Goal: Task Accomplishment & Management: Use online tool/utility

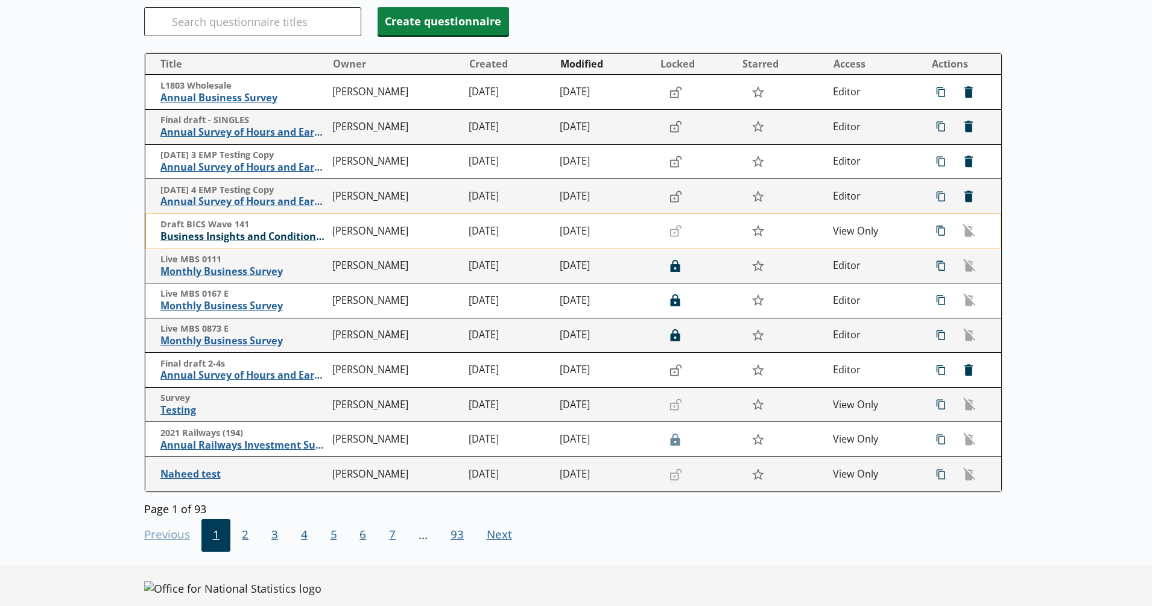
scroll to position [150, 0]
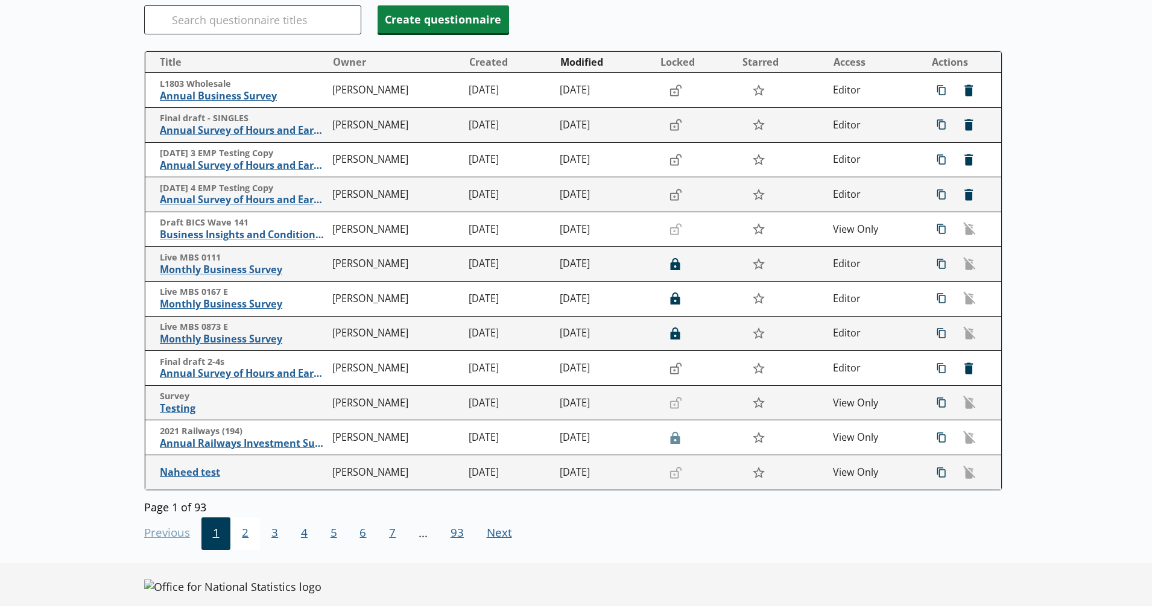
click at [247, 537] on span "2" at bounding box center [245, 533] width 30 height 33
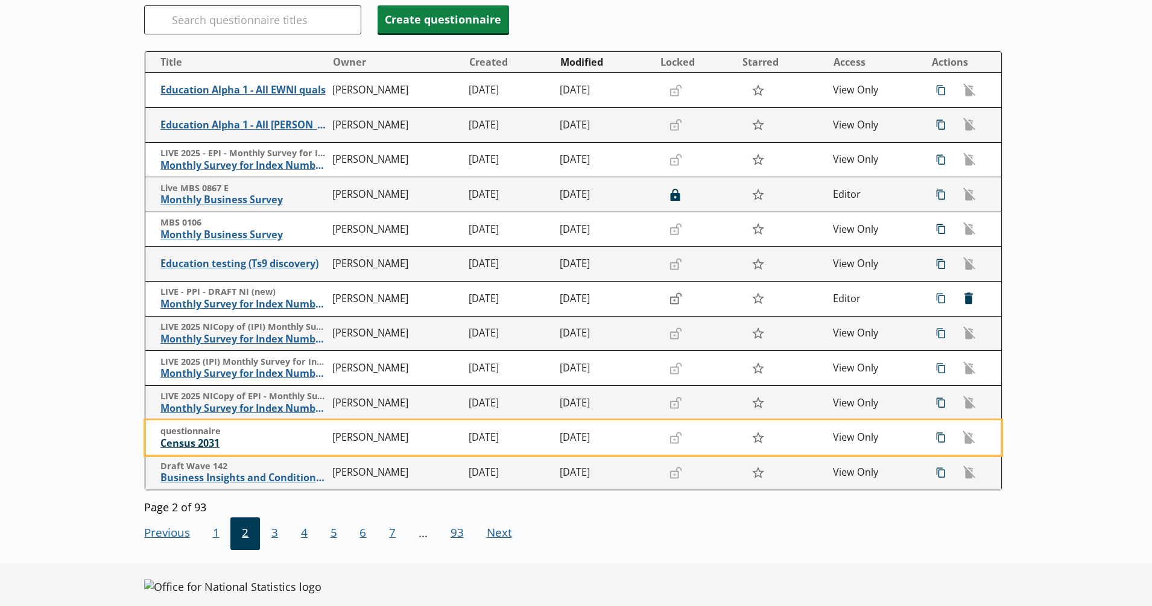
click at [198, 442] on span "Census 2031" at bounding box center [243, 443] width 166 height 13
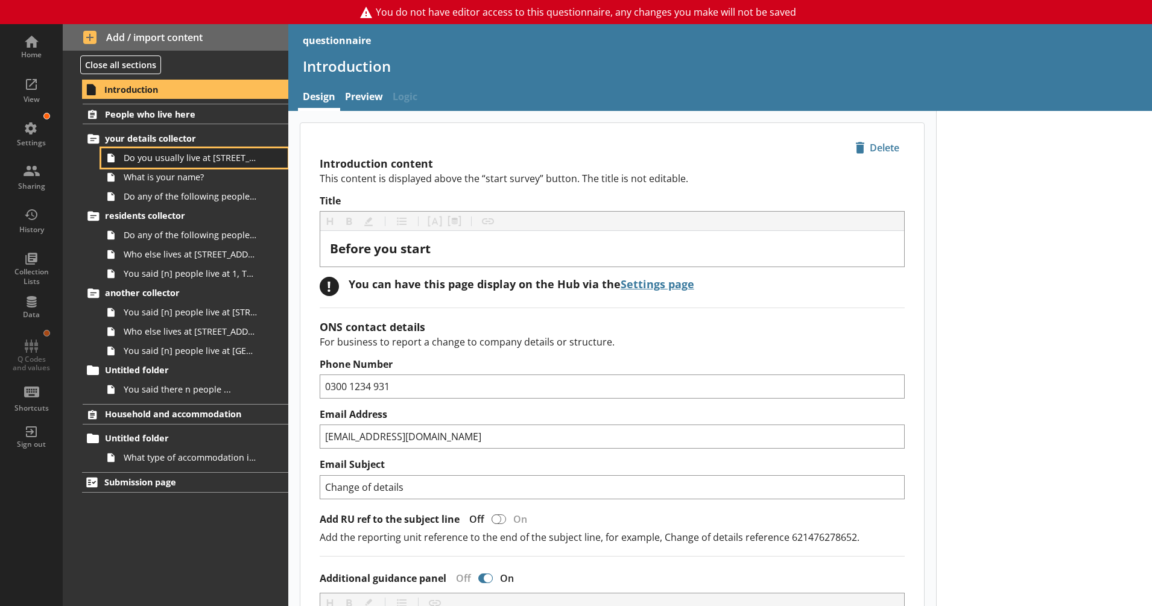
click at [205, 159] on span "Do you usually live at [STREET_ADDRESS]?" at bounding box center [190, 157] width 133 height 11
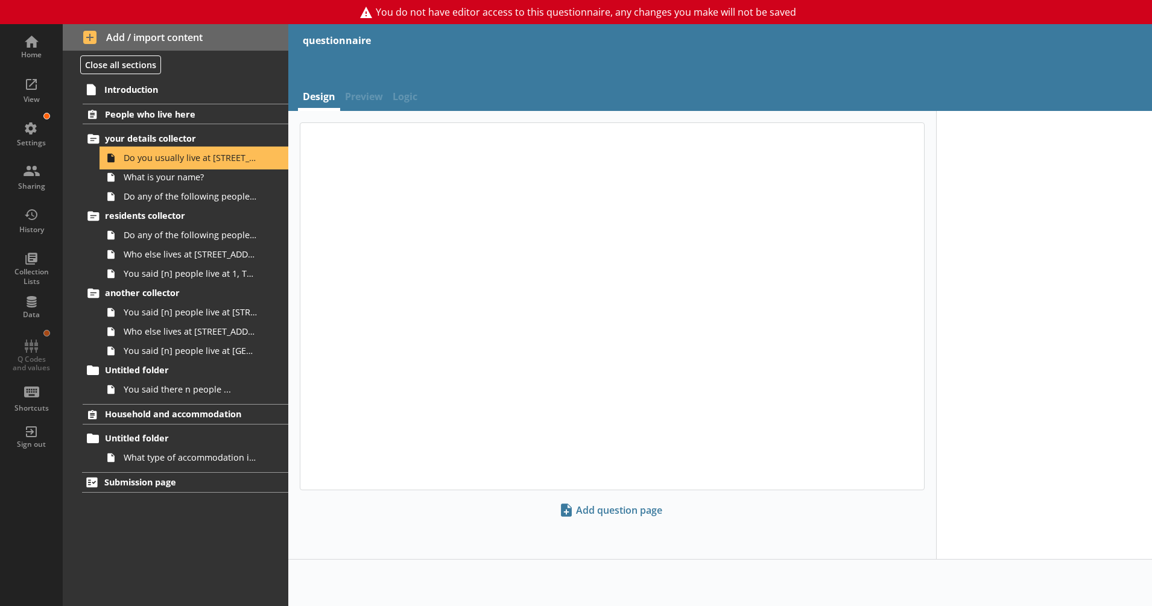
type textarea "x"
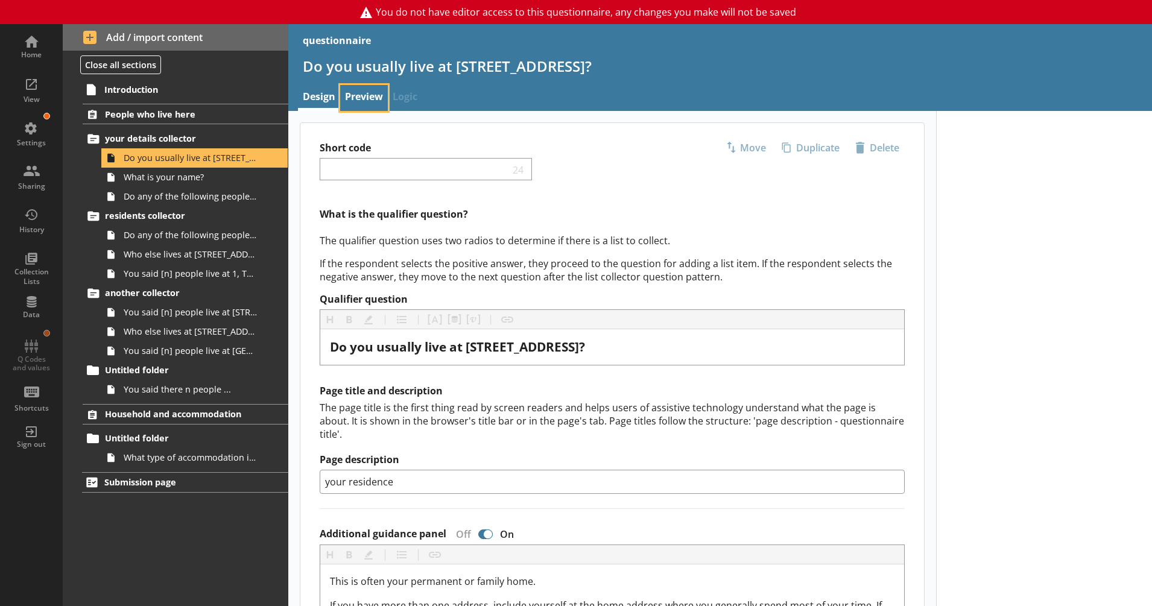
click at [368, 92] on link "Preview" at bounding box center [364, 98] width 48 height 26
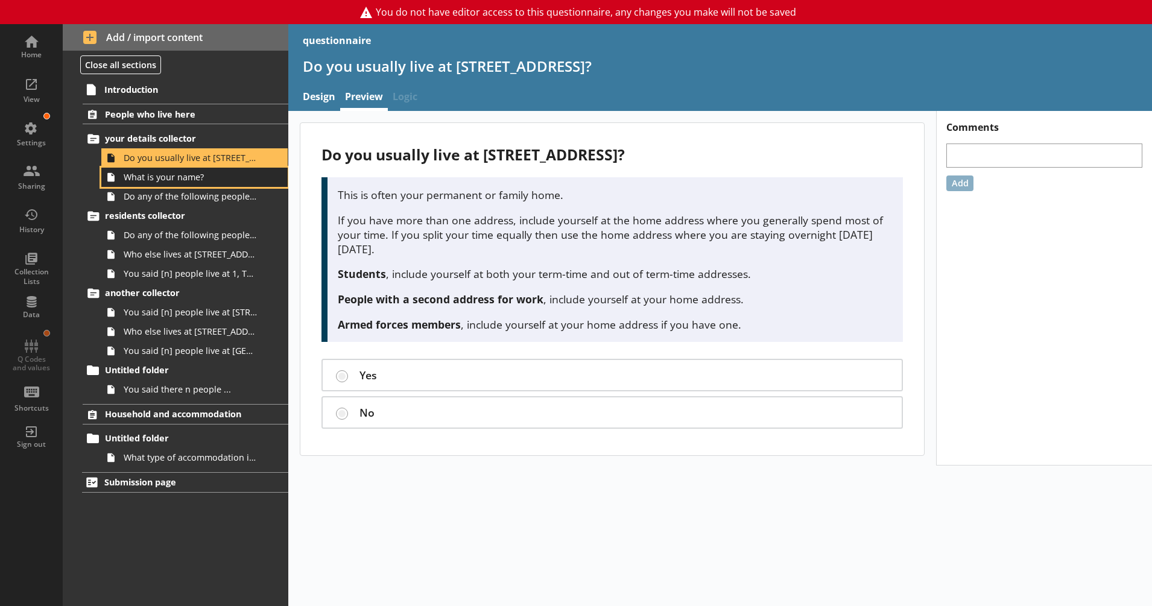
click at [171, 177] on span "What is your name?" at bounding box center [190, 176] width 133 height 11
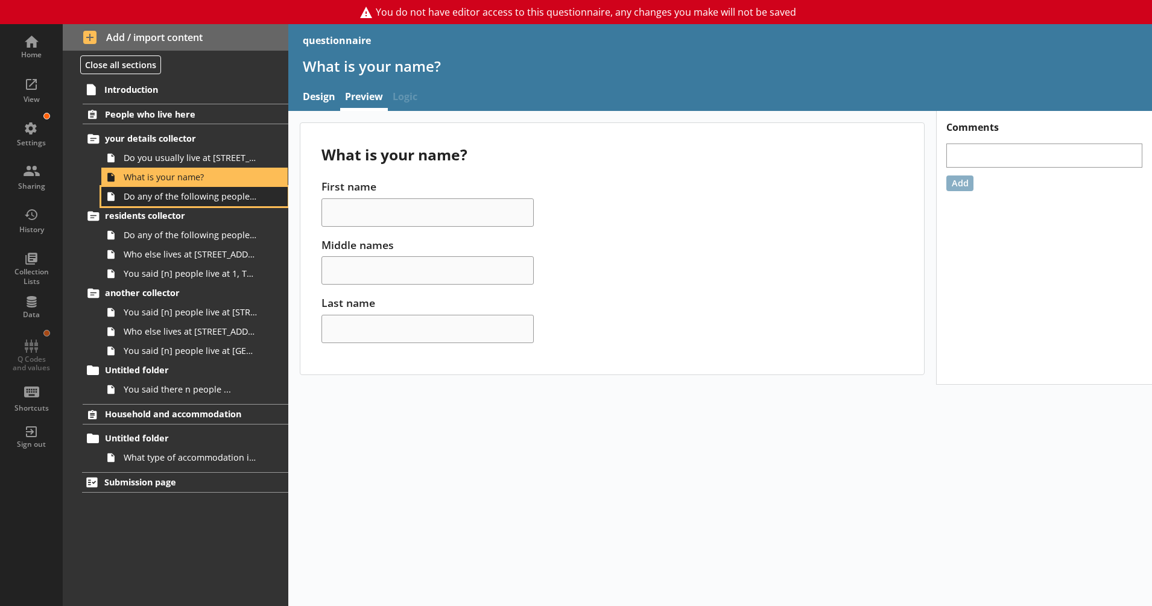
click at [166, 201] on span "Do any of the following people also live at [STREET_ADDRESS]?" at bounding box center [190, 196] width 133 height 11
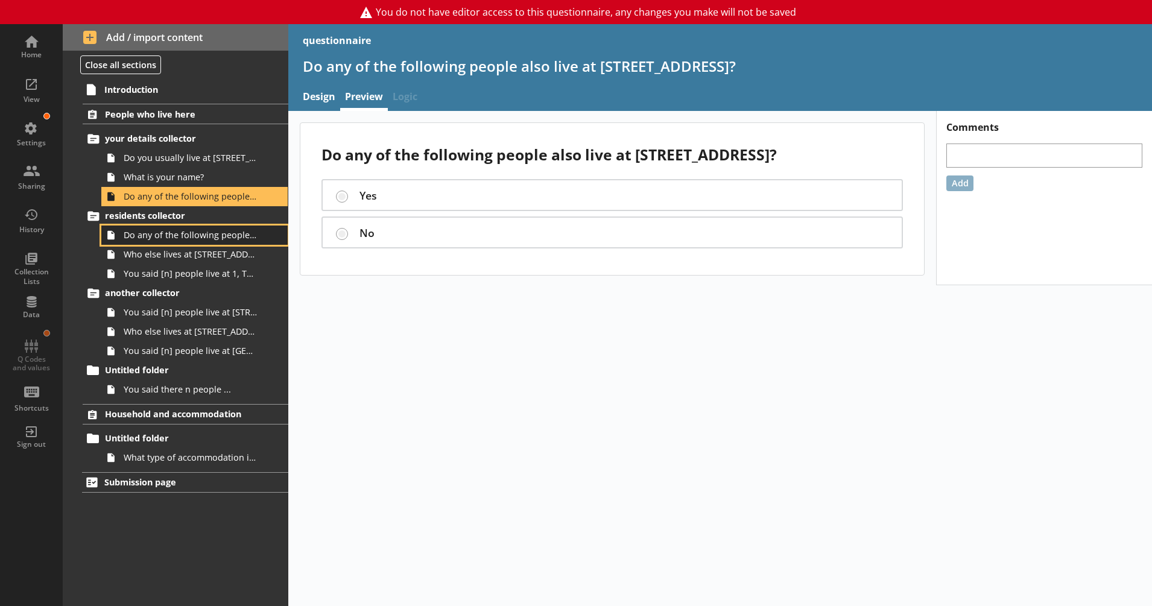
click at [154, 232] on span "Do any of the following people also live at [STREET_ADDRESS] on [DATE]?" at bounding box center [190, 234] width 133 height 11
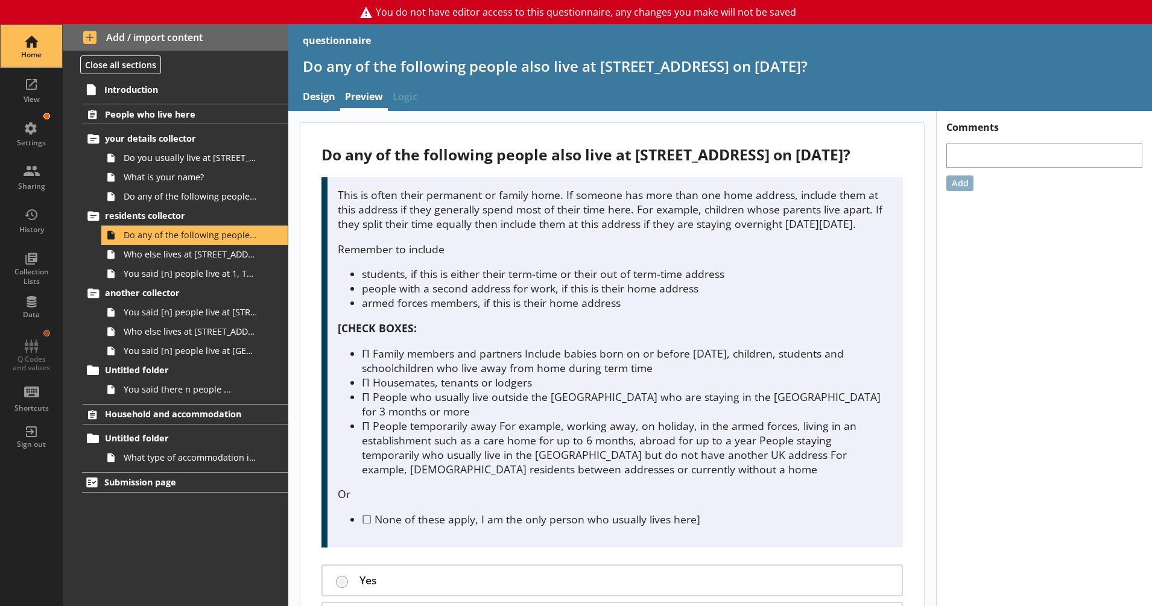
click at [35, 57] on div "Home" at bounding box center [31, 55] width 42 height 10
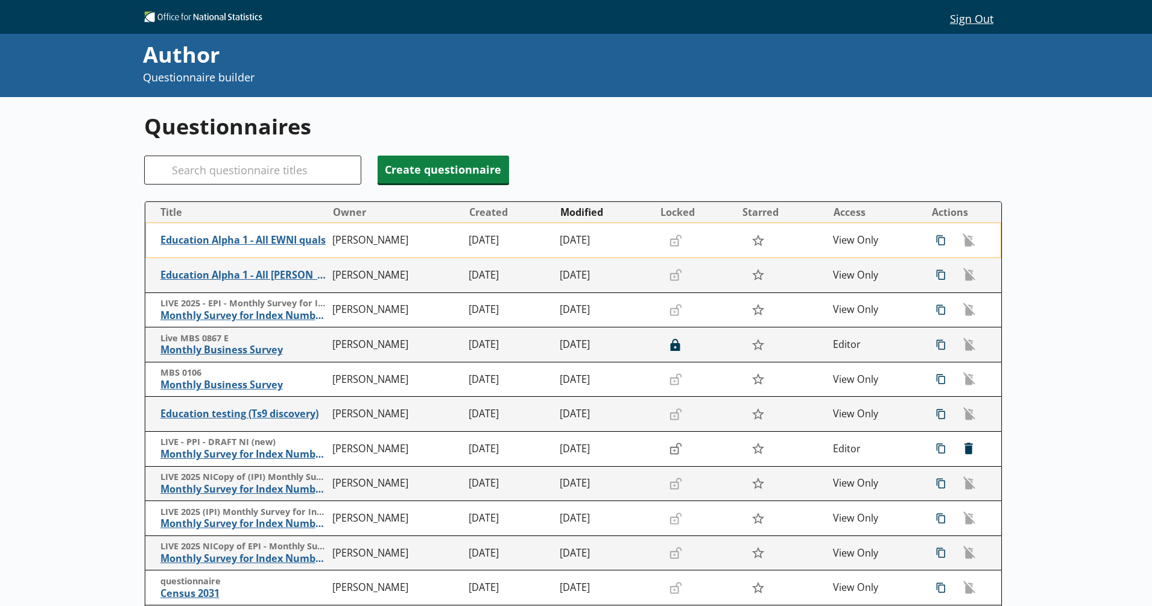
scroll to position [166, 0]
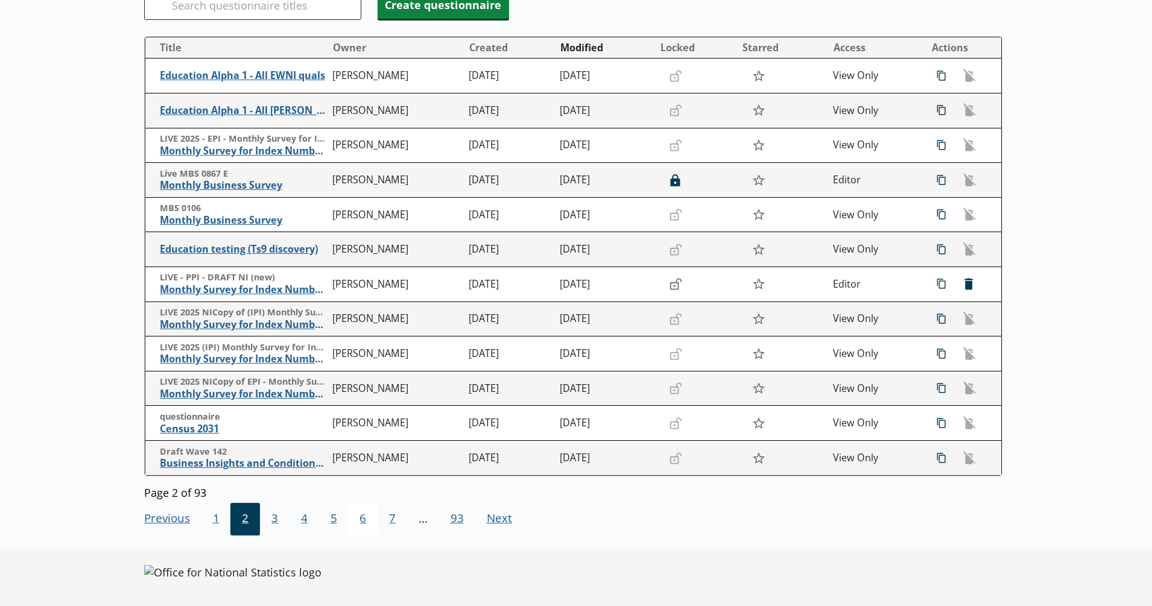
click at [374, 529] on span "6" at bounding box center [364, 519] width 30 height 33
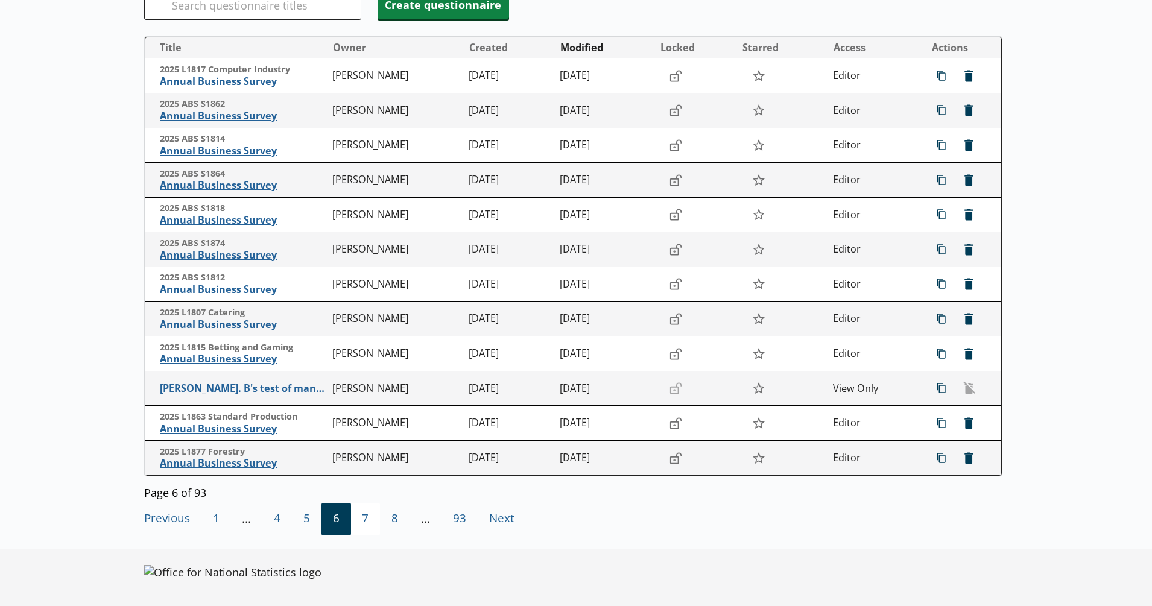
click at [368, 525] on span "7" at bounding box center [366, 519] width 30 height 33
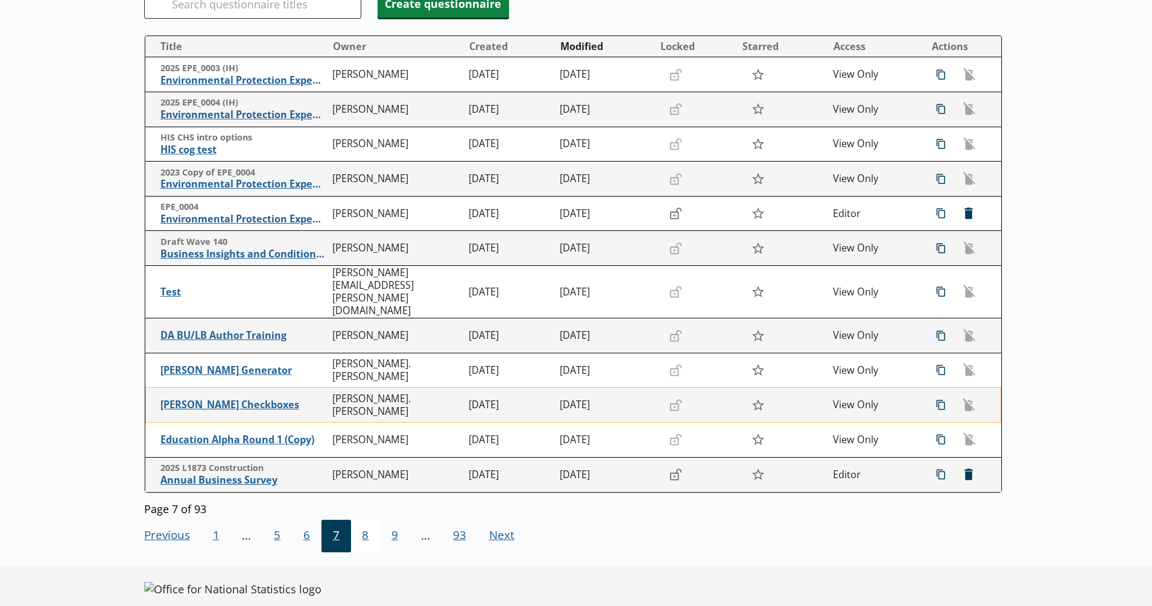
scroll to position [0, 0]
